Goal: Task Accomplishment & Management: Manage account settings

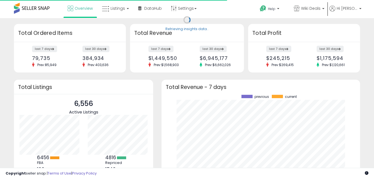
scroll to position [77, 187]
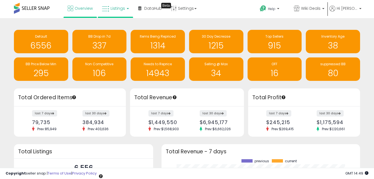
click at [121, 7] on span "Listings" at bounding box center [117, 9] width 14 height 6
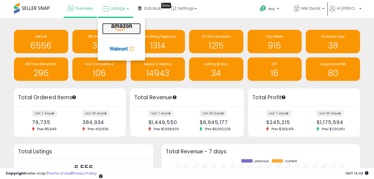
click at [118, 29] on icon at bounding box center [121, 27] width 24 height 7
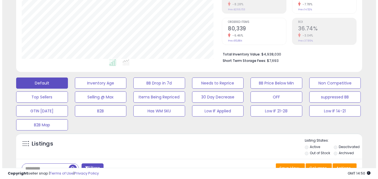
scroll to position [111, 0]
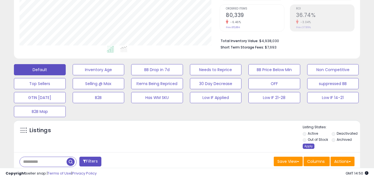
click at [310, 147] on div "Apply" at bounding box center [308, 145] width 12 height 5
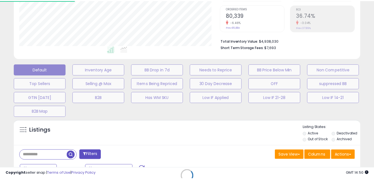
scroll to position [114, 202]
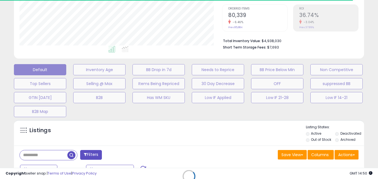
select select "*"
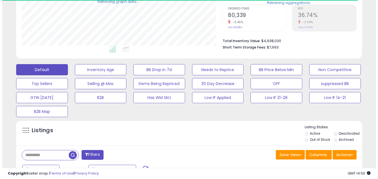
scroll to position [278038, 277952]
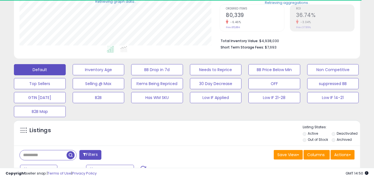
click at [93, 156] on button "Filters" at bounding box center [90, 155] width 22 height 10
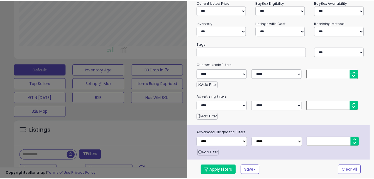
scroll to position [114, 202]
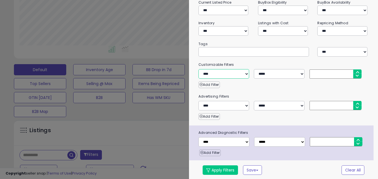
click at [238, 74] on select "**********" at bounding box center [223, 73] width 51 height 9
click at [162, 131] on div at bounding box center [189, 89] width 378 height 179
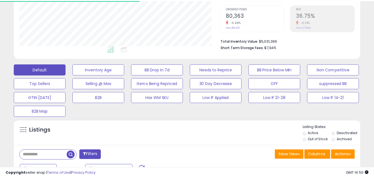
scroll to position [278038, 277952]
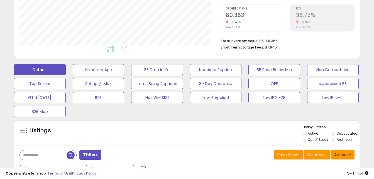
click at [345, 156] on button "Actions" at bounding box center [342, 154] width 24 height 9
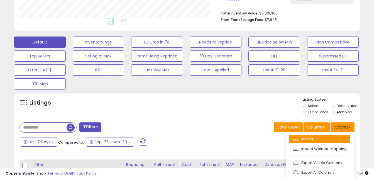
scroll to position [139, 0]
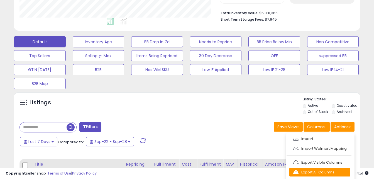
click at [328, 171] on link "Export All Columns" at bounding box center [319, 171] width 61 height 9
